Goal: Information Seeking & Learning: Learn about a topic

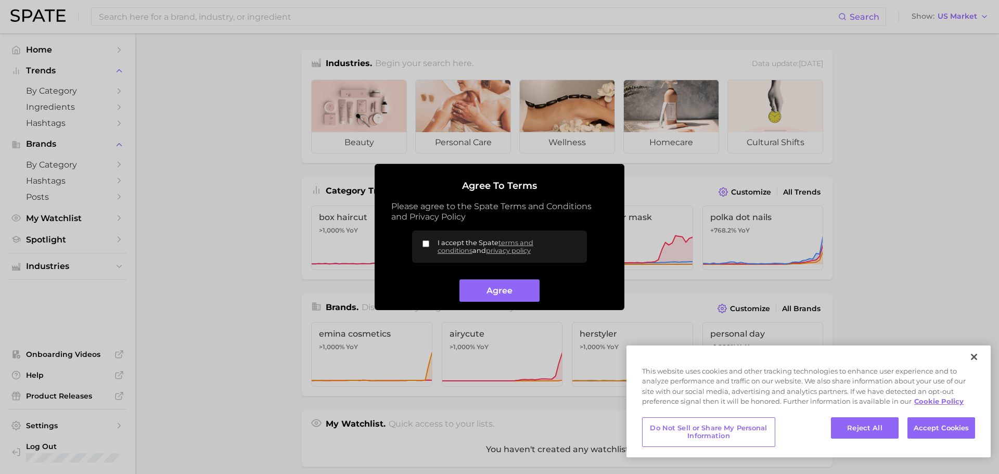
drag, startPoint x: 421, startPoint y: 240, endPoint x: 430, endPoint y: 256, distance: 19.1
click at [421, 240] on label "I accept the Spate terms and conditions and privacy policy" at bounding box center [499, 246] width 175 height 32
click at [422, 240] on input "I accept the Spate terms and conditions and privacy policy" at bounding box center [425, 243] width 7 height 7
checkbox input "true"
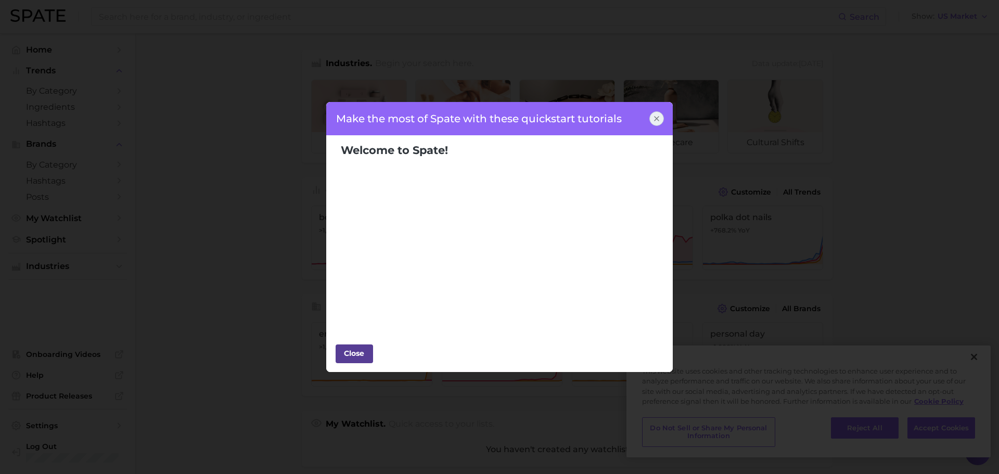
click at [365, 358] on div "Close" at bounding box center [354, 353] width 31 height 16
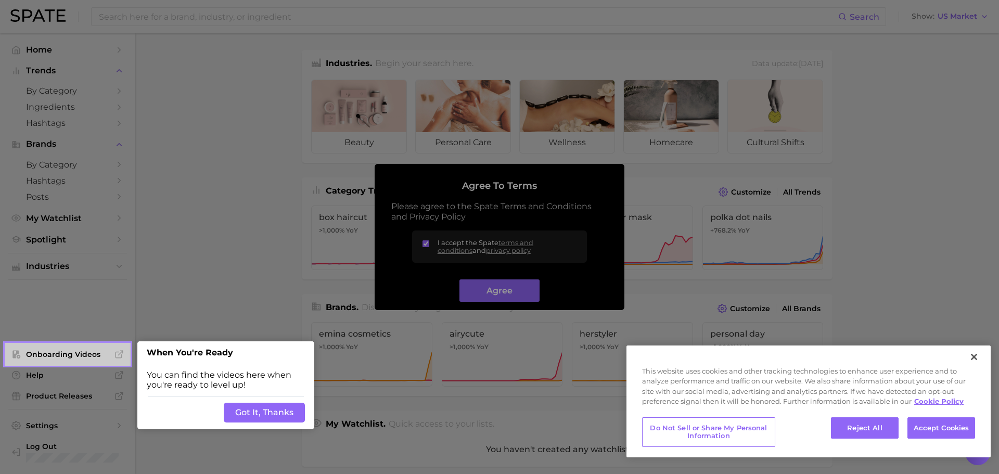
click at [271, 415] on button "Got It, Thanks" at bounding box center [264, 413] width 81 height 20
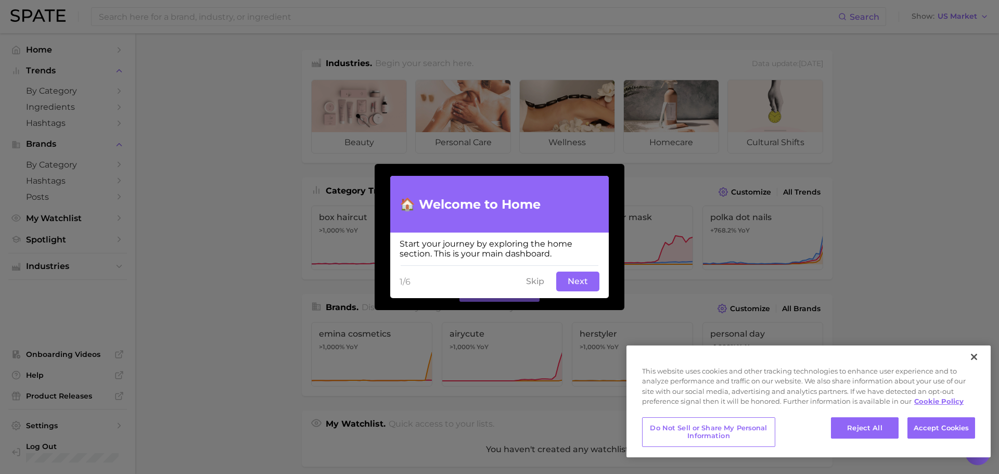
click at [532, 281] on button "Skip" at bounding box center [535, 281] width 31 height 20
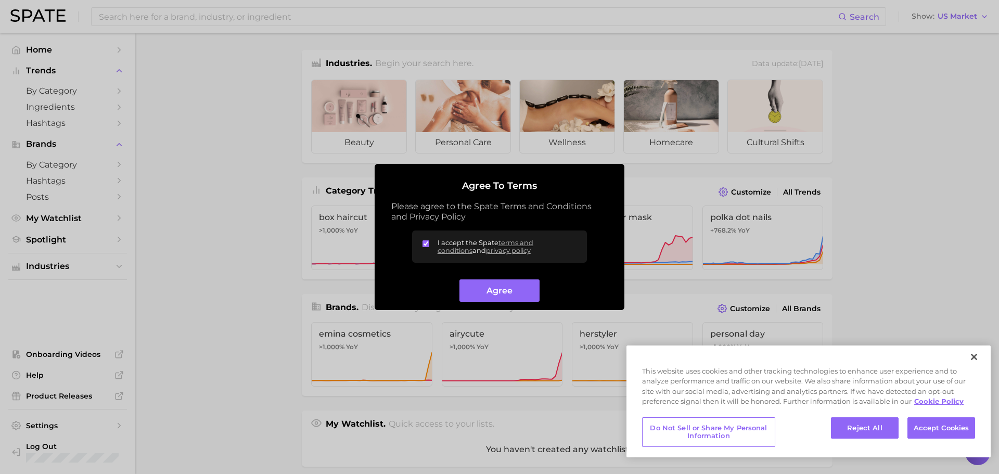
click at [478, 290] on button "Agree" at bounding box center [499, 290] width 80 height 22
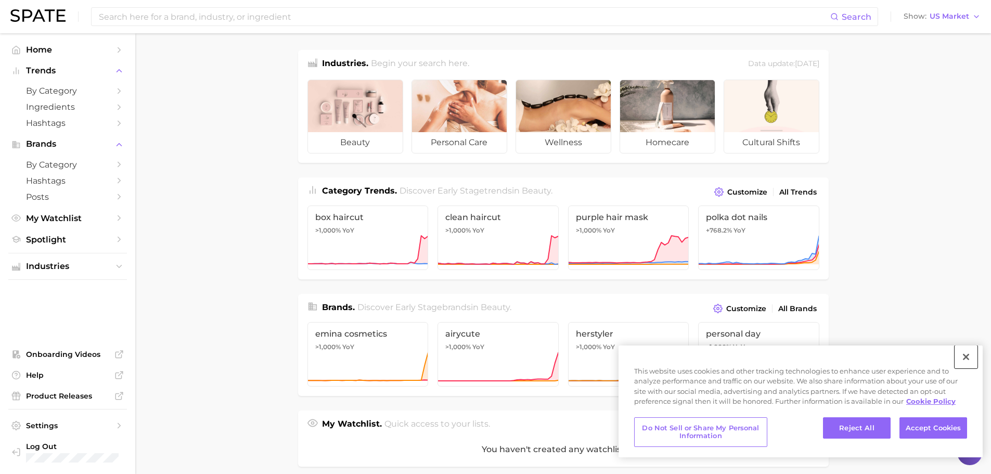
click at [967, 357] on button "Close" at bounding box center [965, 356] width 23 height 23
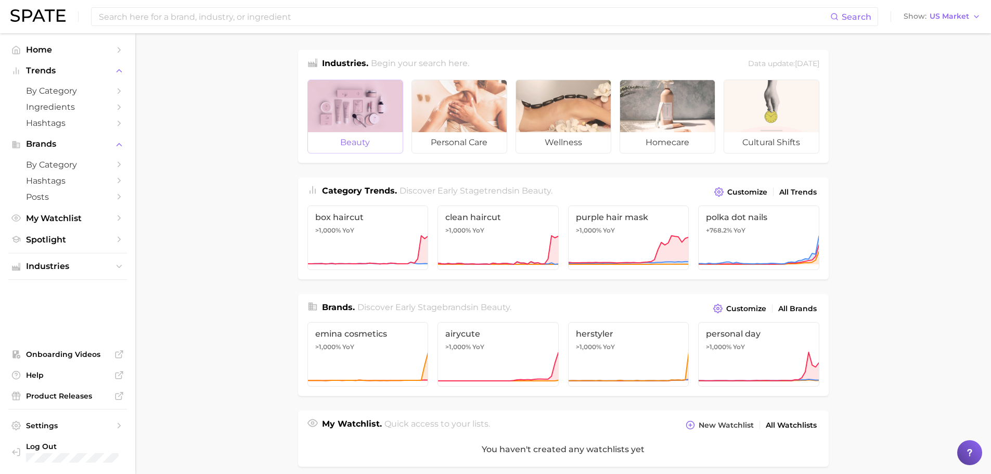
click at [381, 116] on div at bounding box center [355, 106] width 95 height 52
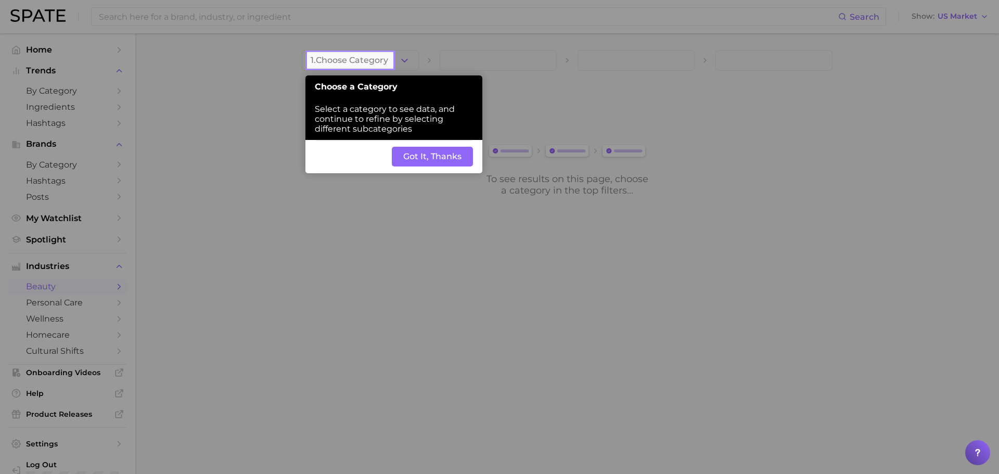
click at [423, 152] on button "Got It, Thanks" at bounding box center [432, 157] width 81 height 20
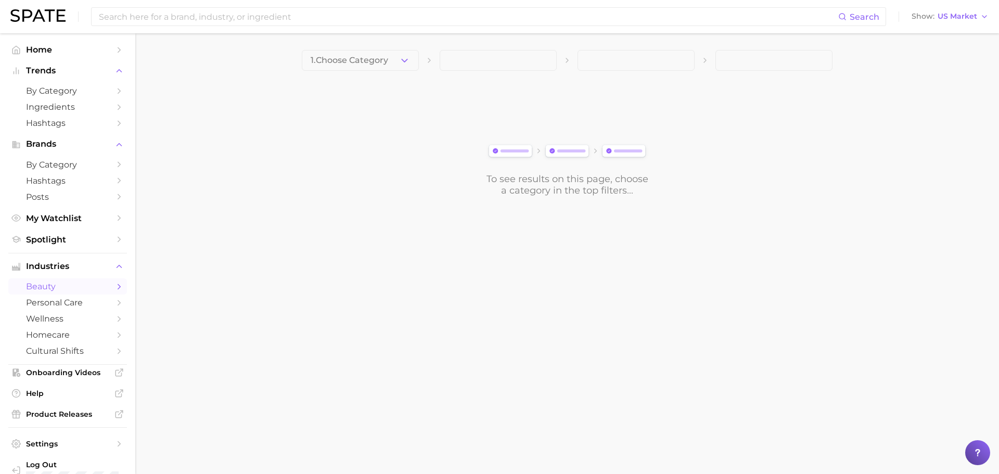
click at [408, 59] on icon "button" at bounding box center [404, 60] width 11 height 11
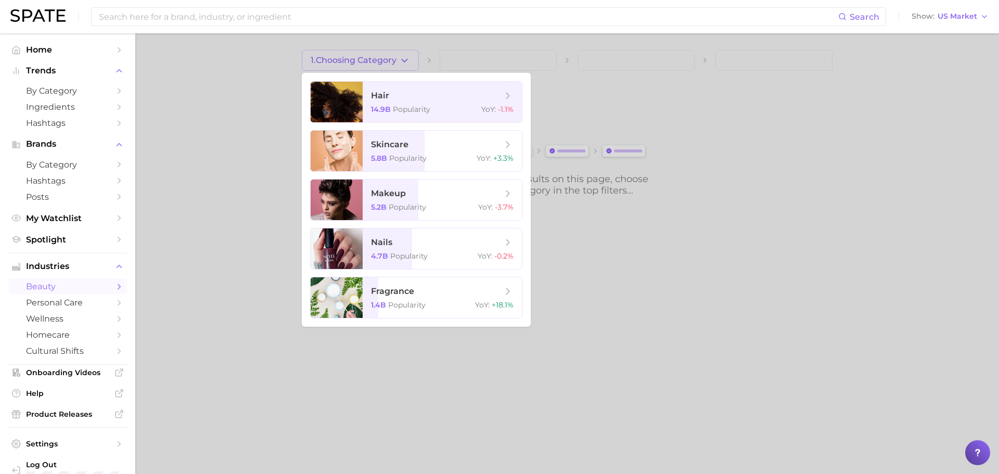
click at [253, 120] on div at bounding box center [499, 237] width 999 height 474
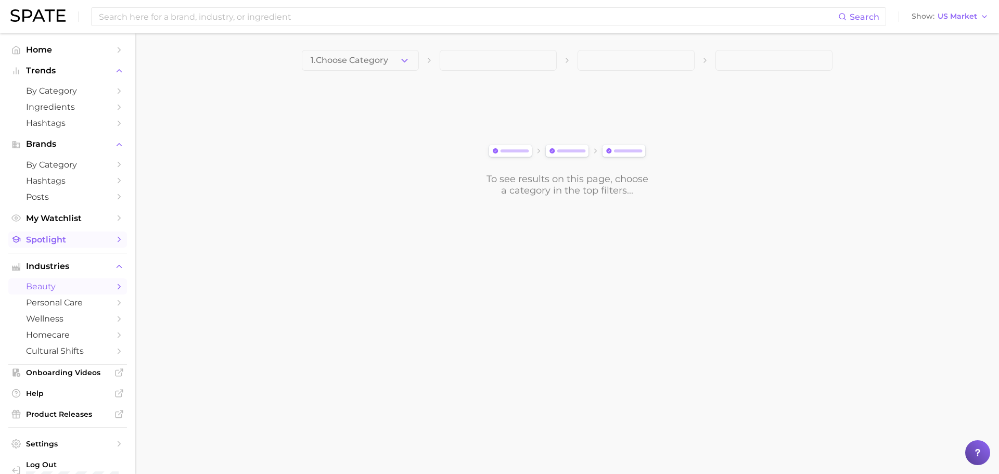
click at [62, 239] on span "Spotlight" at bounding box center [67, 240] width 83 height 10
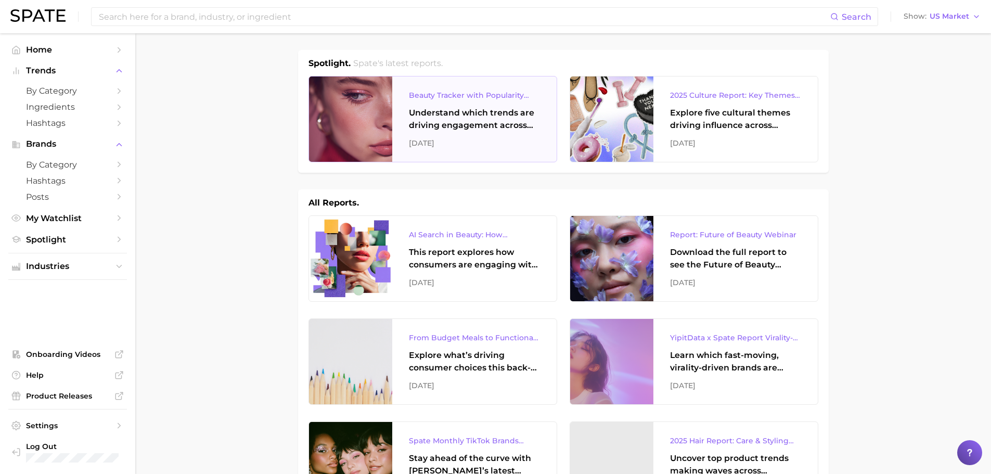
click at [474, 116] on div "Understand which trends are driving engagement across platforms in the skin, ha…" at bounding box center [474, 119] width 131 height 25
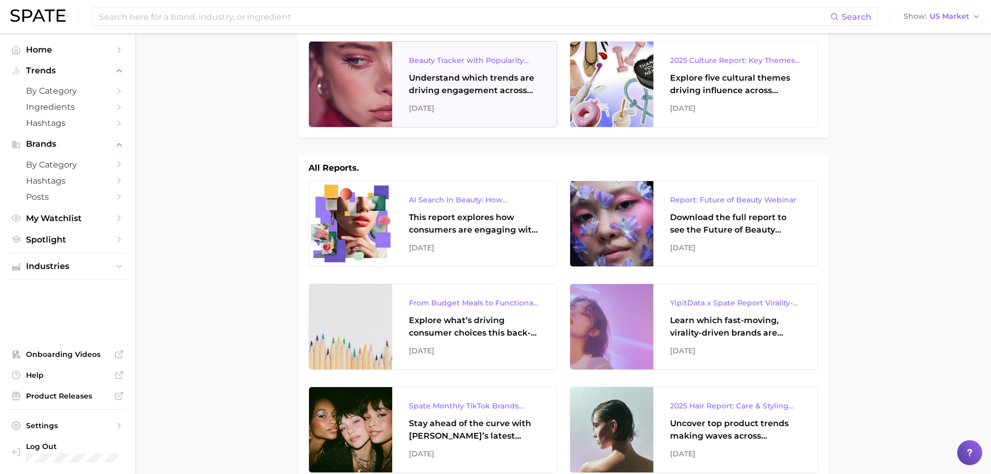
scroll to position [52, 0]
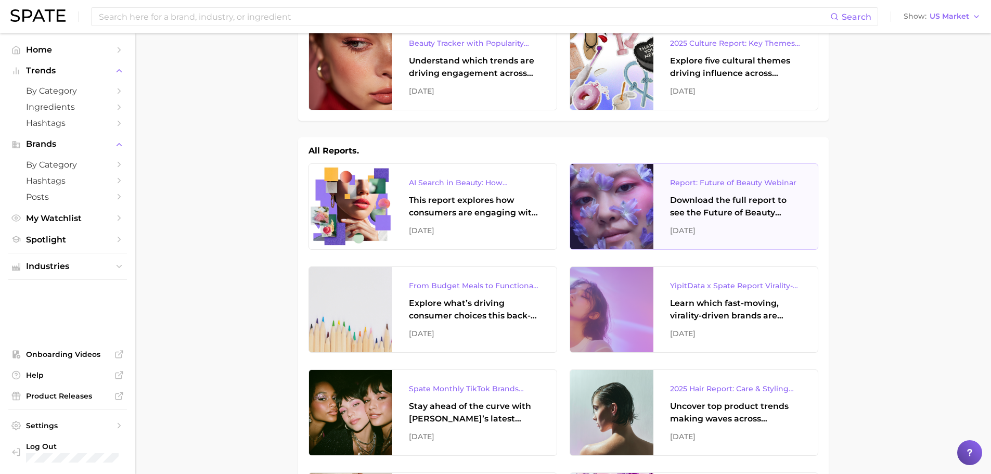
click at [743, 182] on div "Report: Future of Beauty Webinar" at bounding box center [735, 182] width 131 height 12
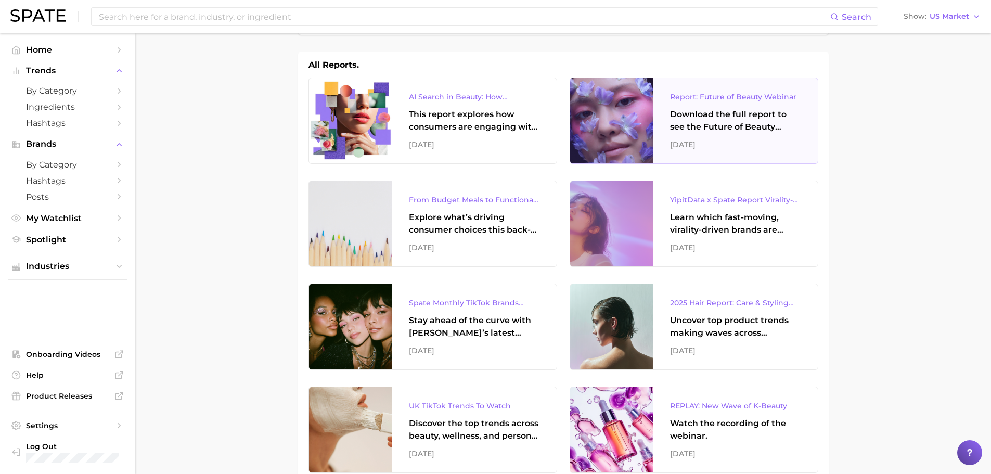
scroll to position [156, 0]
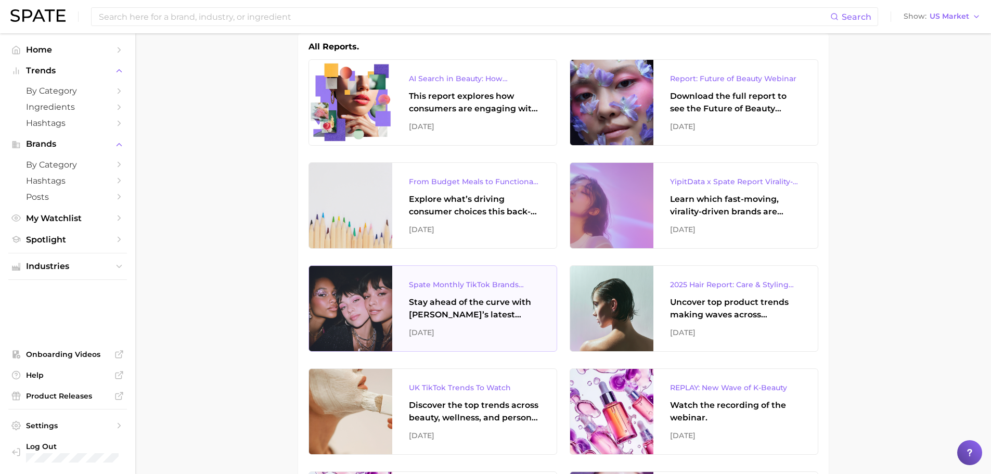
click at [464, 284] on div "Spate Monthly TikTok Brands Tracker" at bounding box center [474, 284] width 131 height 12
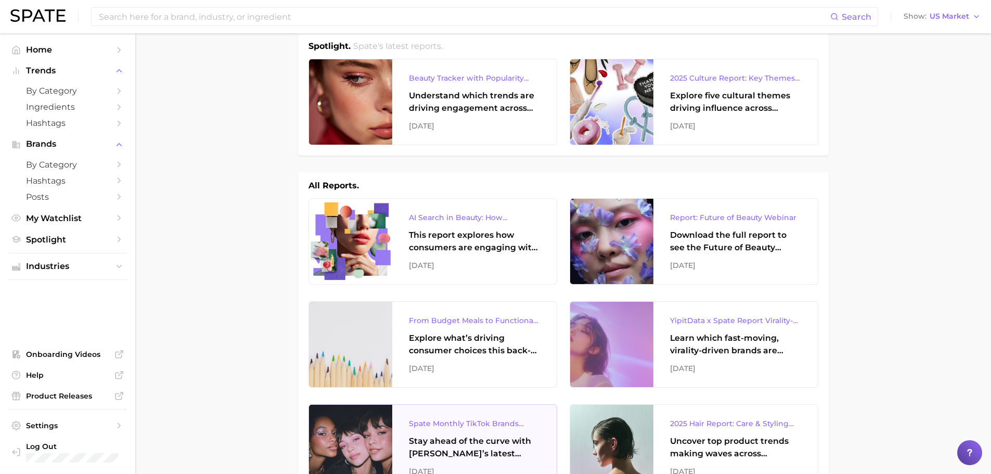
scroll to position [0, 0]
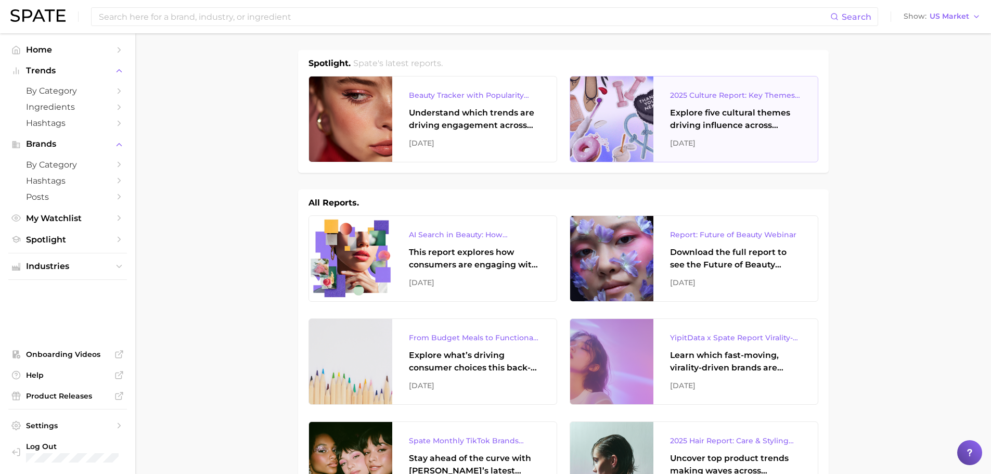
click at [691, 123] on div "Explore five cultural themes driving influence across beauty, food, and pop cul…" at bounding box center [735, 119] width 131 height 25
